Goal: Task Accomplishment & Management: Use online tool/utility

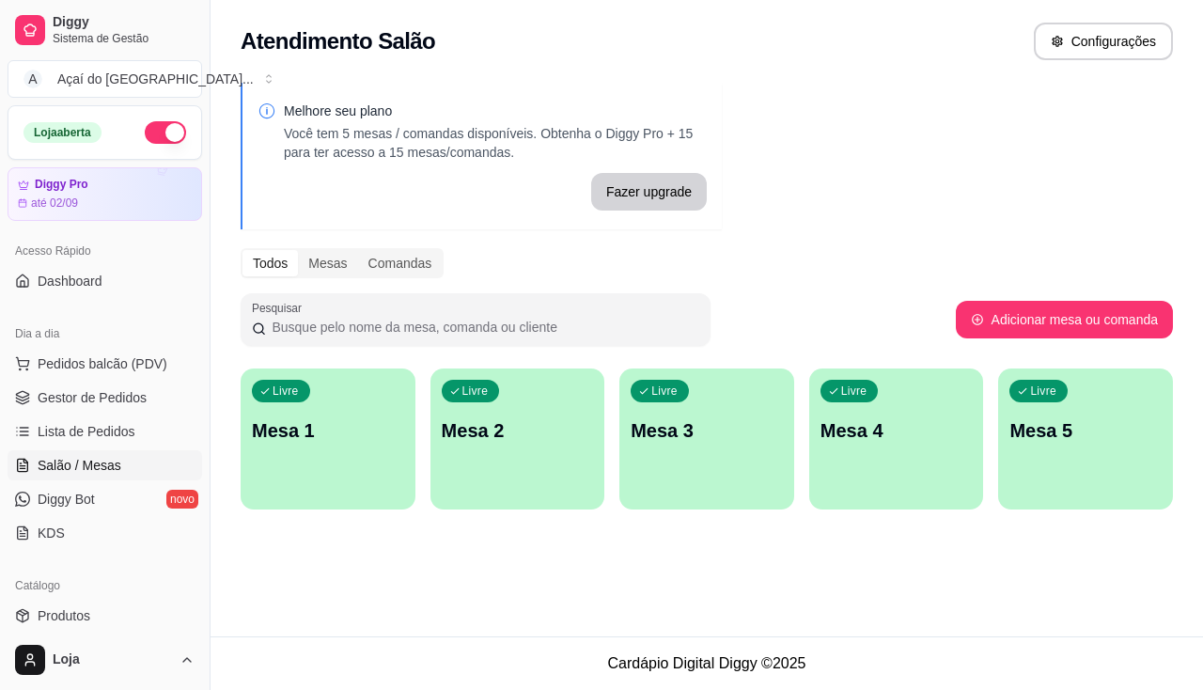
click at [364, 509] on div "Livre Mesa 1 Livre Mesa 2 Livre Mesa 3 Livre Mesa 4 Livre Mesa 5" at bounding box center [707, 439] width 933 height 141
click at [383, 469] on div "Livre Mesa 1" at bounding box center [328, 428] width 175 height 118
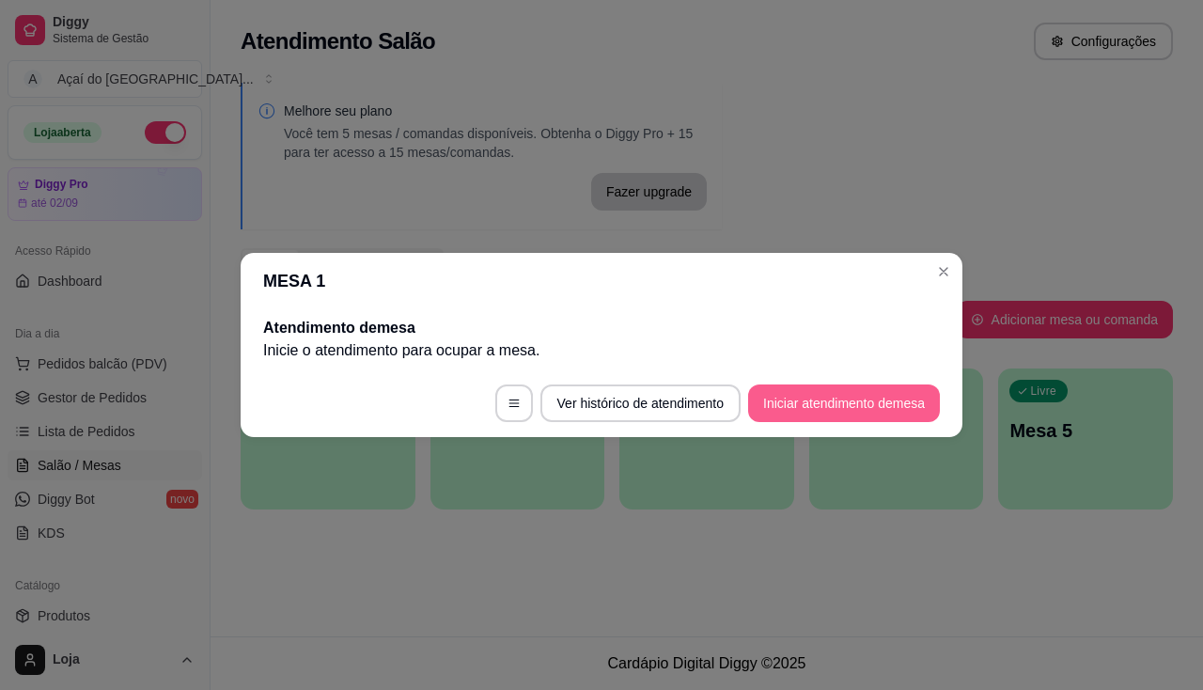
click at [894, 416] on button "Iniciar atendimento de mesa" at bounding box center [844, 404] width 192 height 38
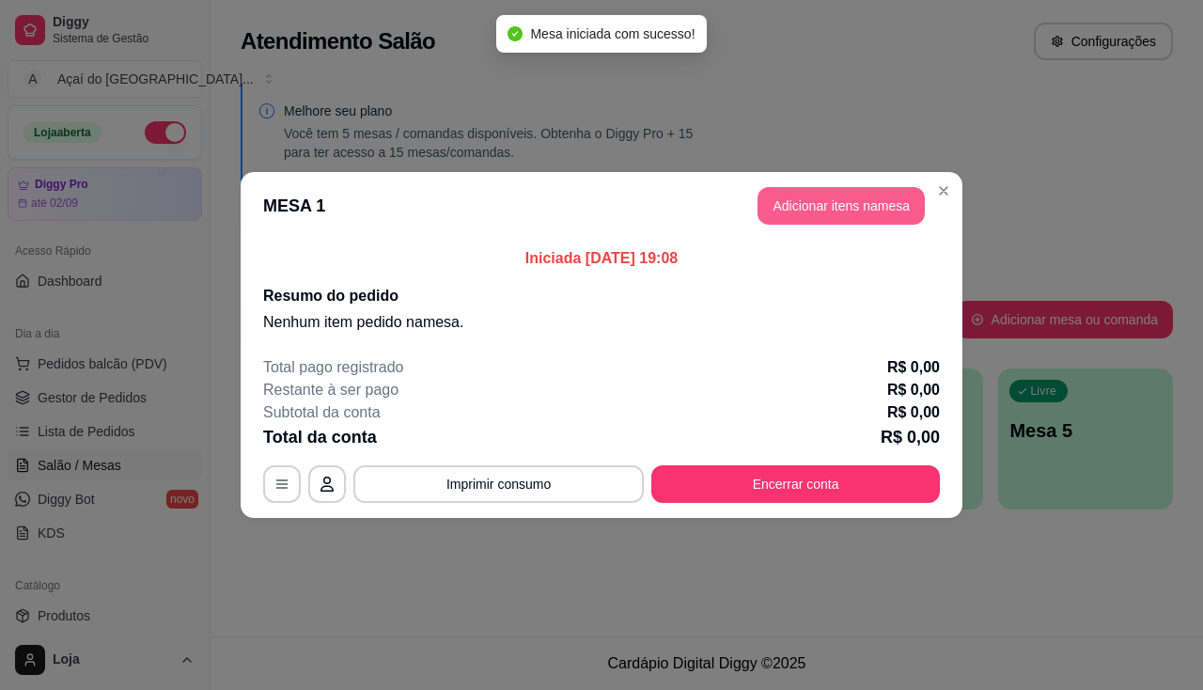
click at [836, 205] on button "Adicionar itens na mesa" at bounding box center [841, 206] width 167 height 38
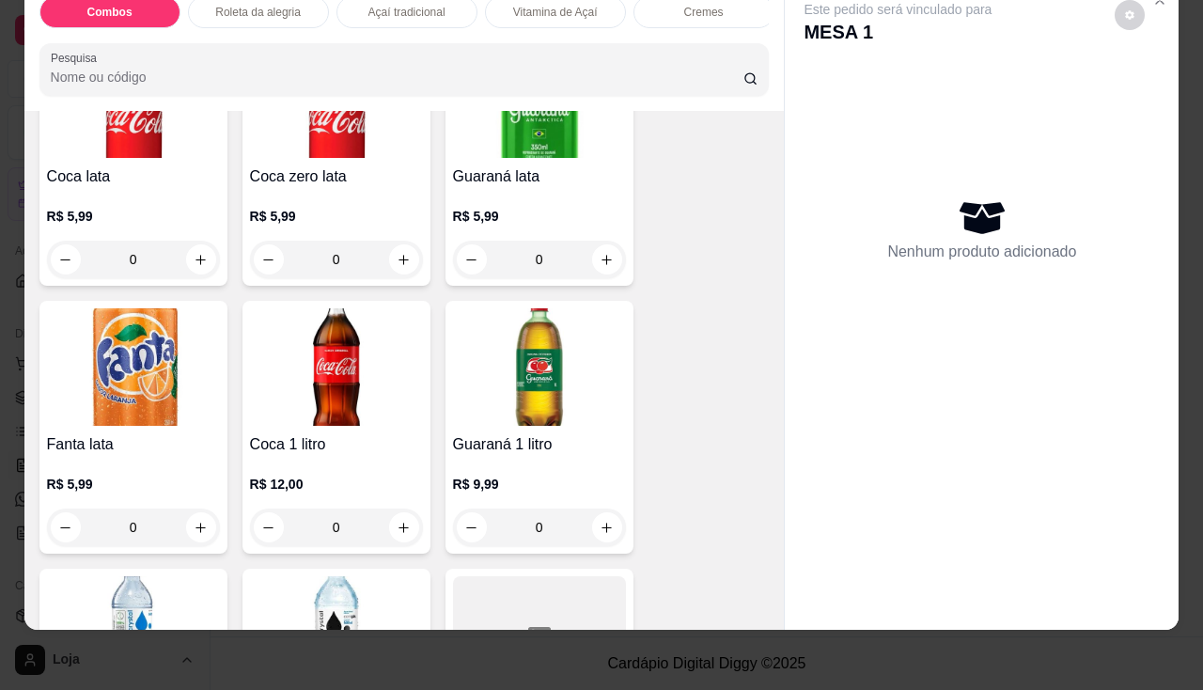
scroll to position [6017, 0]
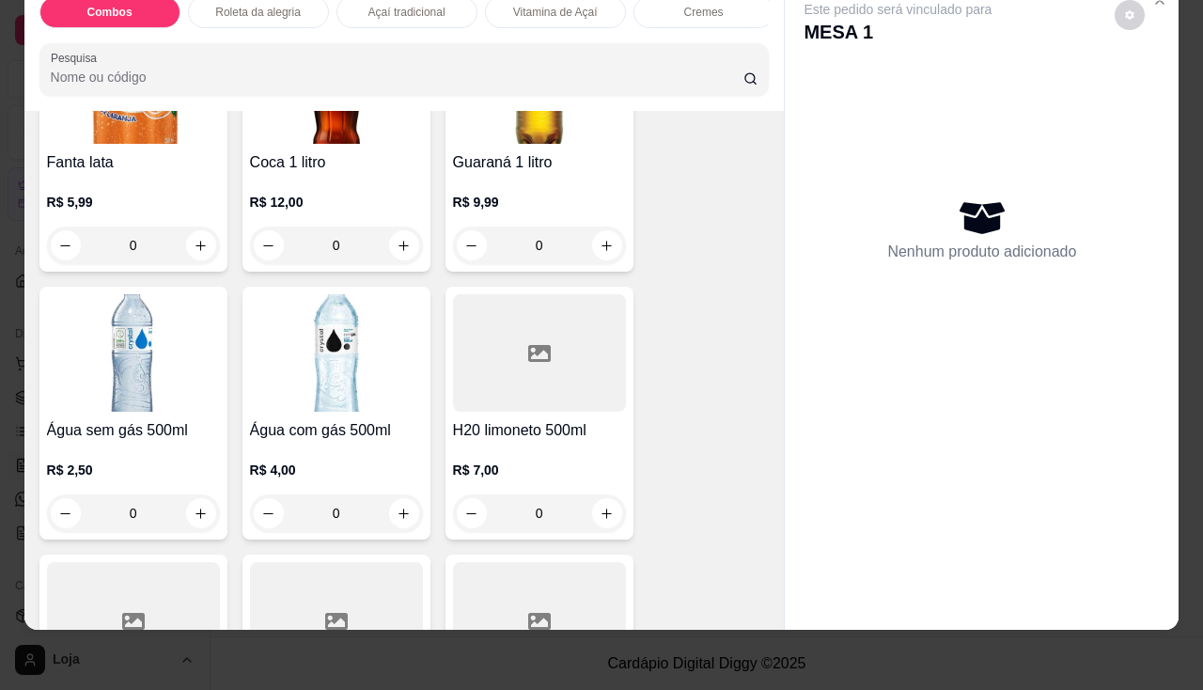
click at [137, 413] on div "Água sem gás 500ml R$ 2,50 0" at bounding box center [133, 413] width 188 height 253
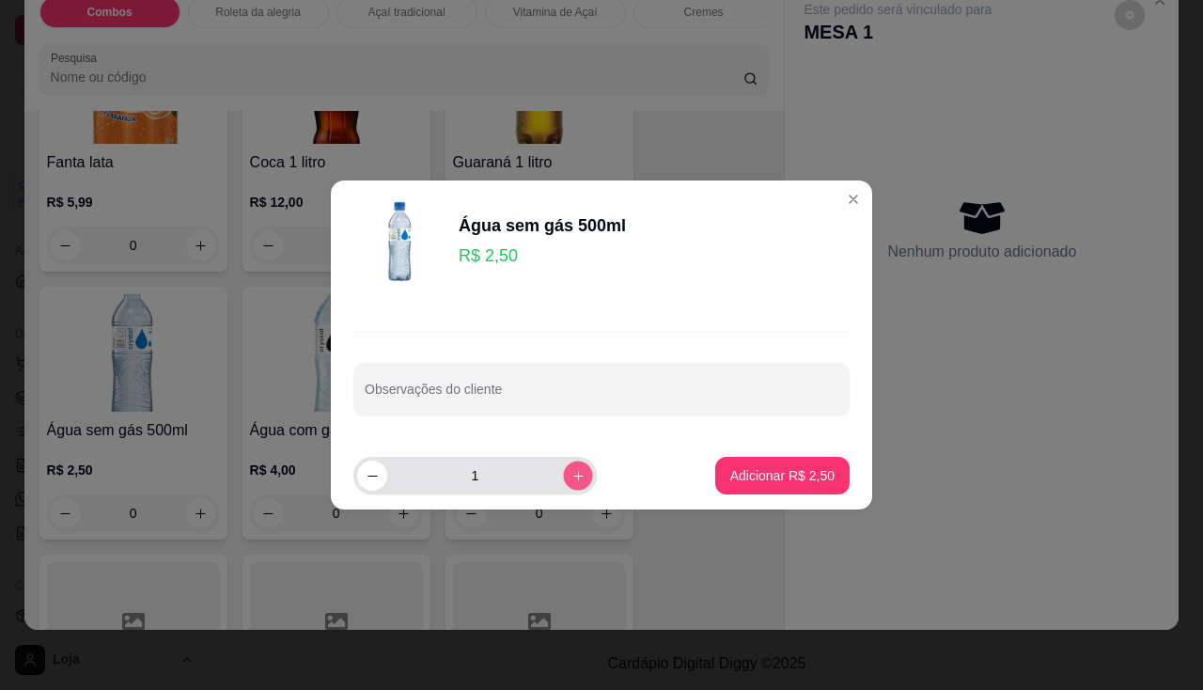
click at [563, 483] on button "increase-product-quantity" at bounding box center [577, 475] width 29 height 29
type input "2"
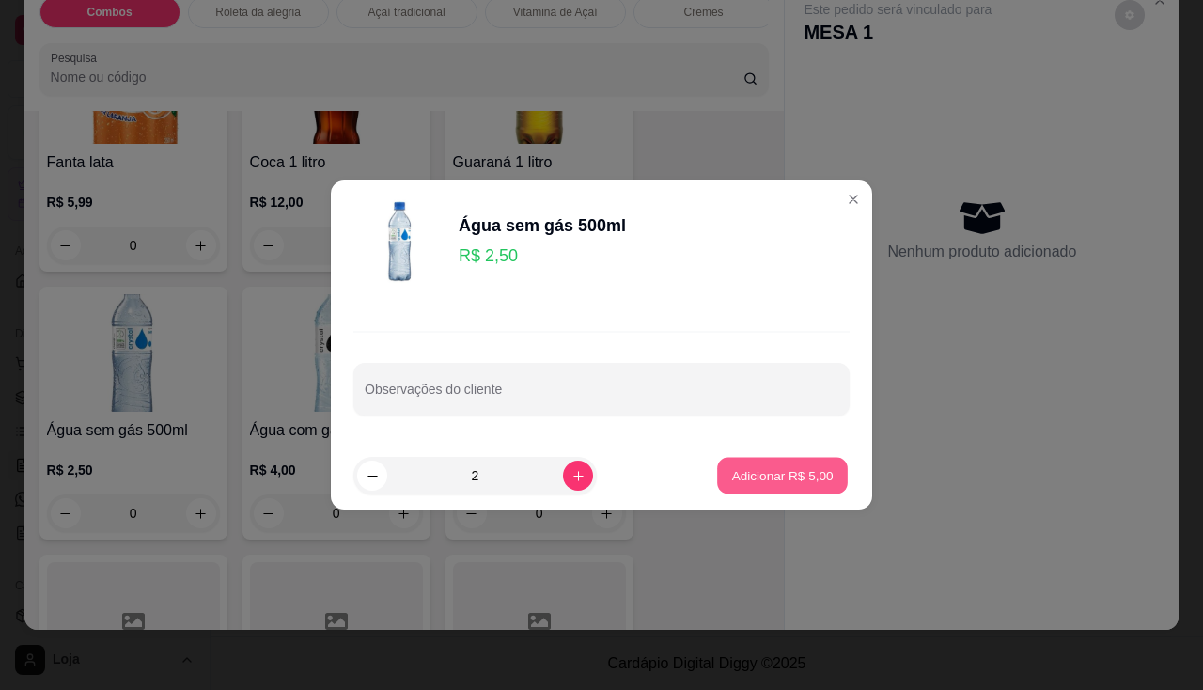
click at [751, 491] on button "Adicionar R$ 5,00" at bounding box center [782, 476] width 131 height 37
type input "2"
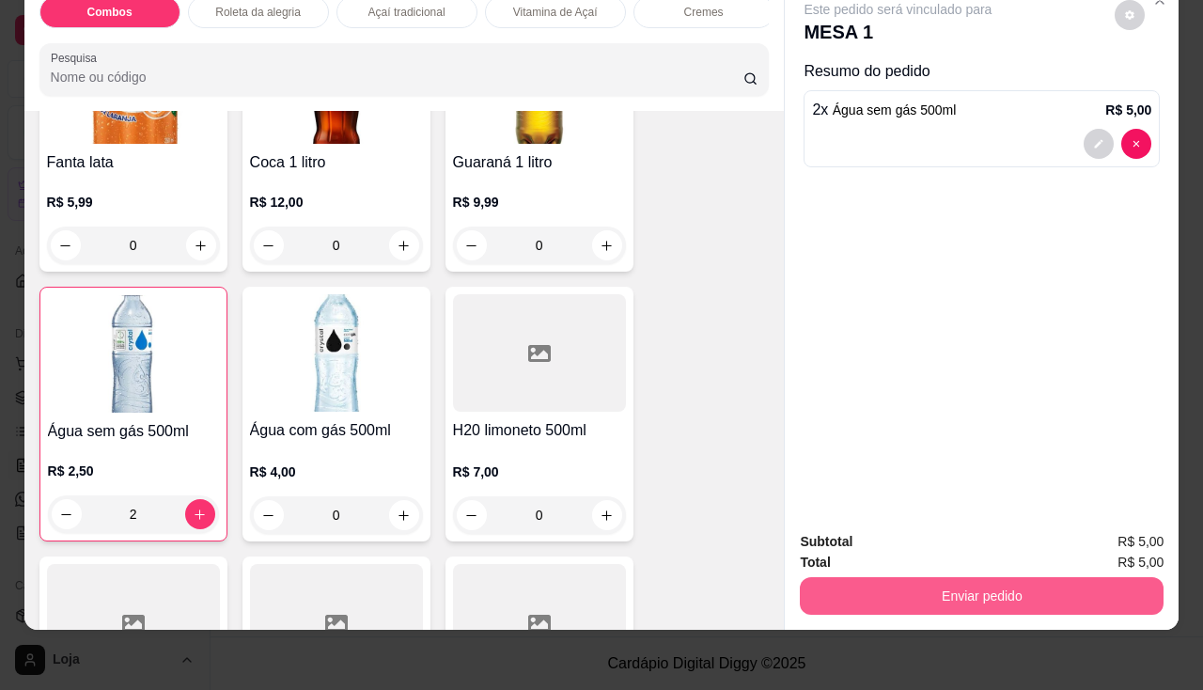
click at [888, 577] on button "Enviar pedido" at bounding box center [982, 596] width 364 height 38
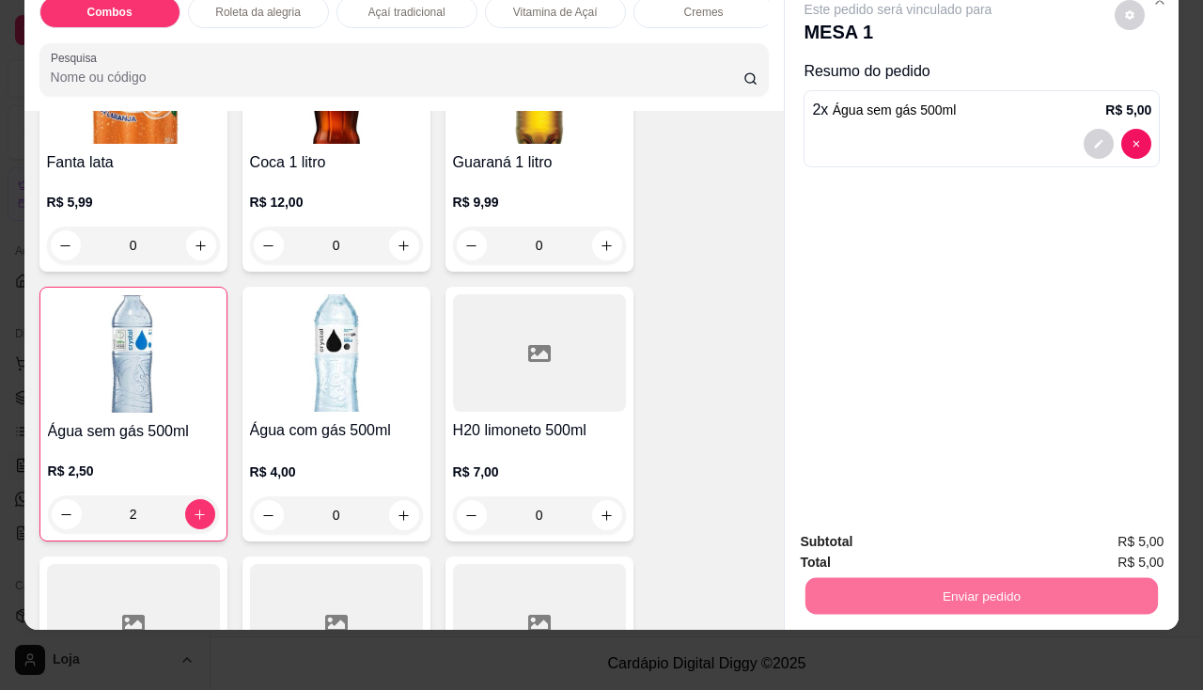
click at [876, 538] on button "Não registrar e enviar pedido" at bounding box center [921, 537] width 196 height 36
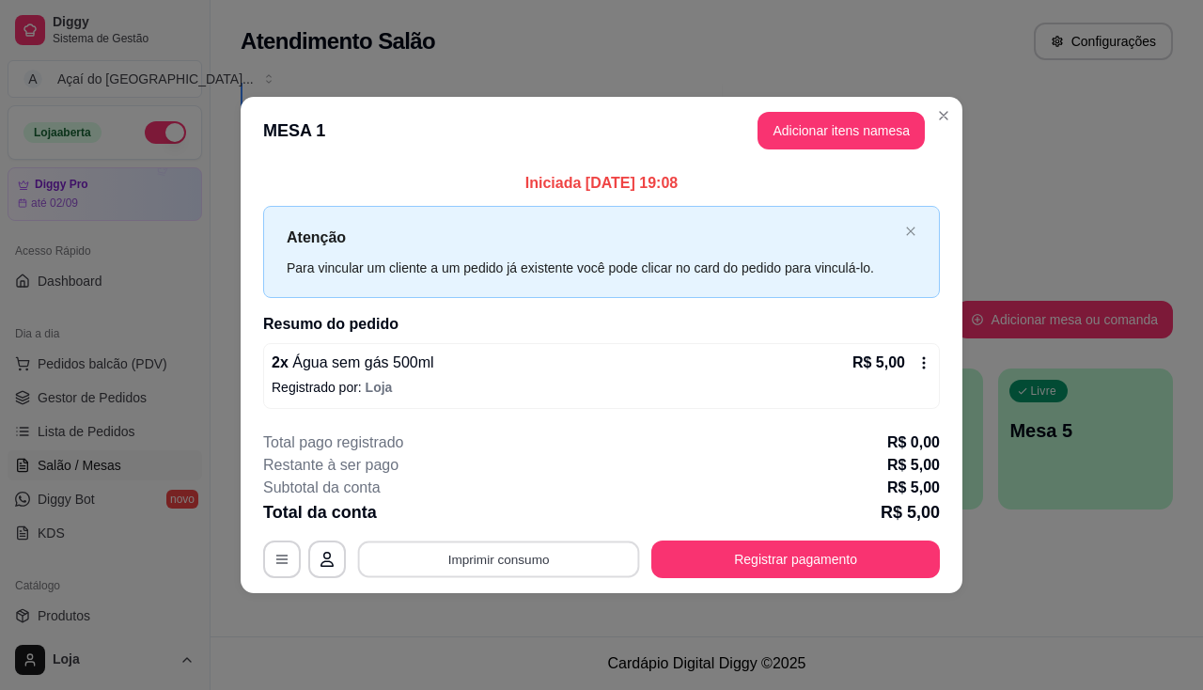
click at [553, 568] on button "Imprimir consumo" at bounding box center [499, 559] width 282 height 37
click at [791, 554] on button "Registrar pagamento" at bounding box center [795, 560] width 289 height 38
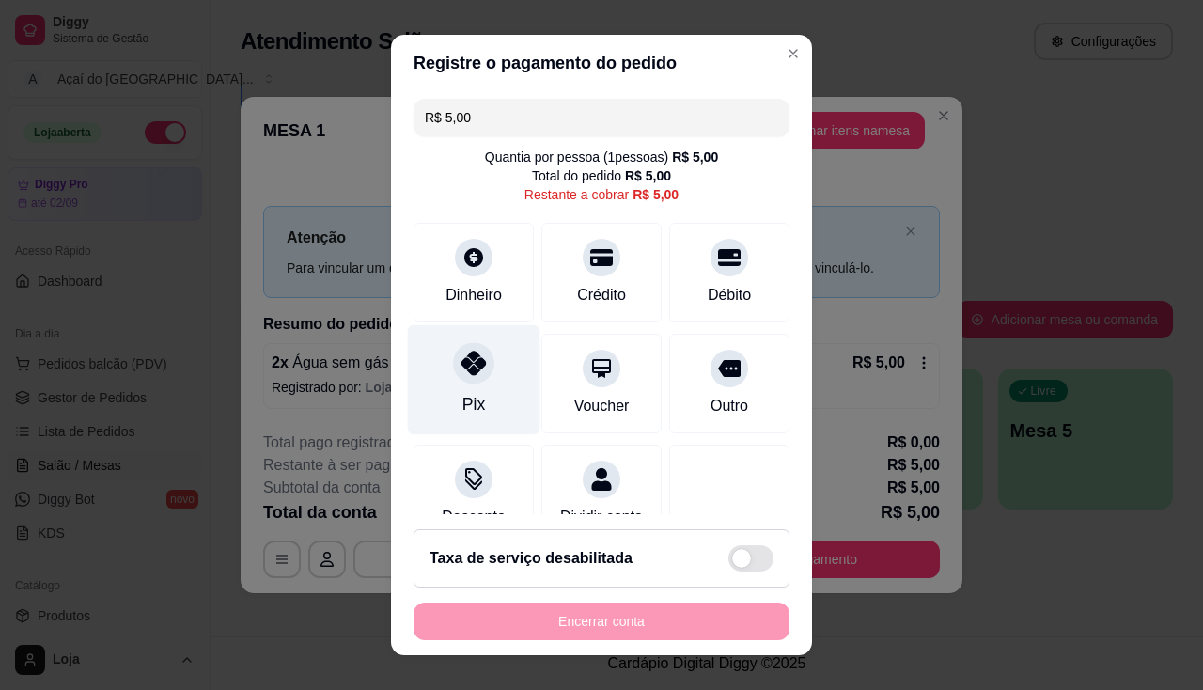
click at [471, 372] on icon at bounding box center [474, 363] width 24 height 24
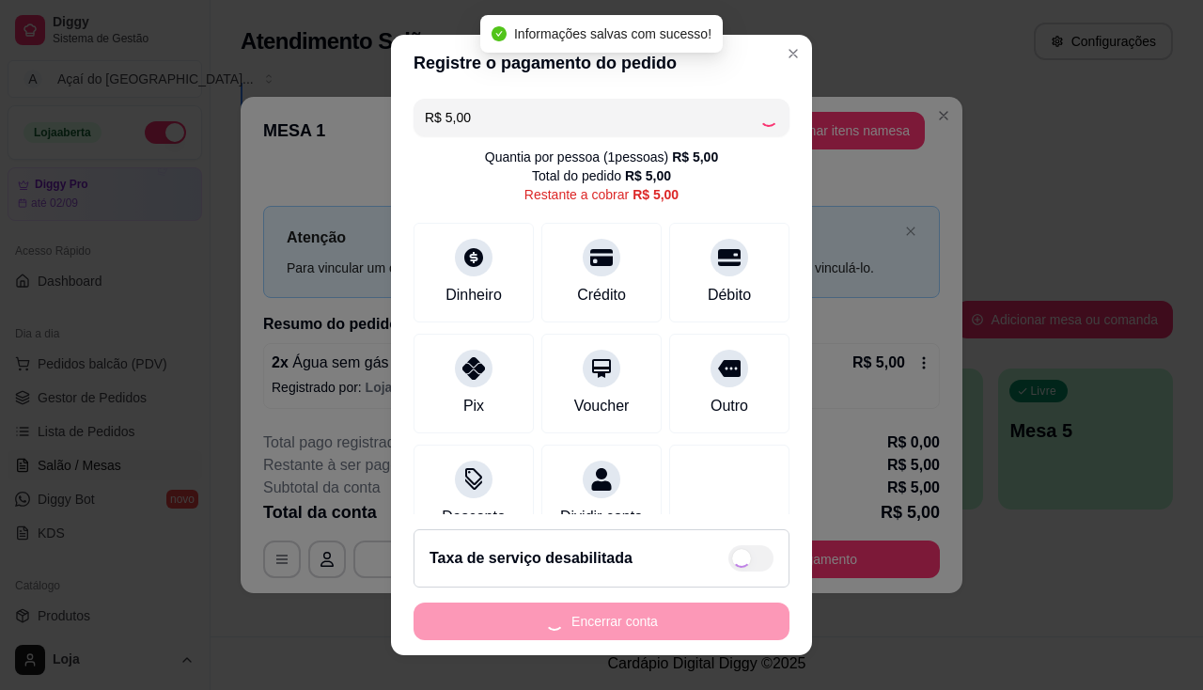
type input "R$ 0,00"
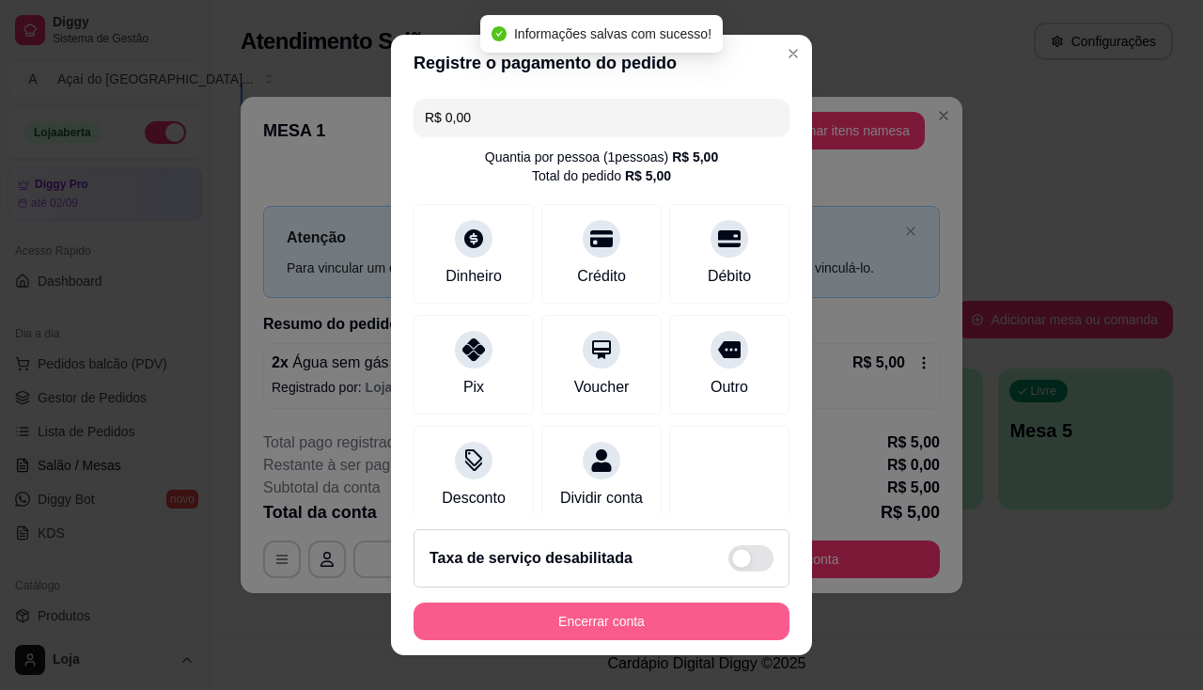
click at [496, 621] on button "Encerrar conta" at bounding box center [602, 622] width 376 height 38
